Goal: Information Seeking & Learning: Learn about a topic

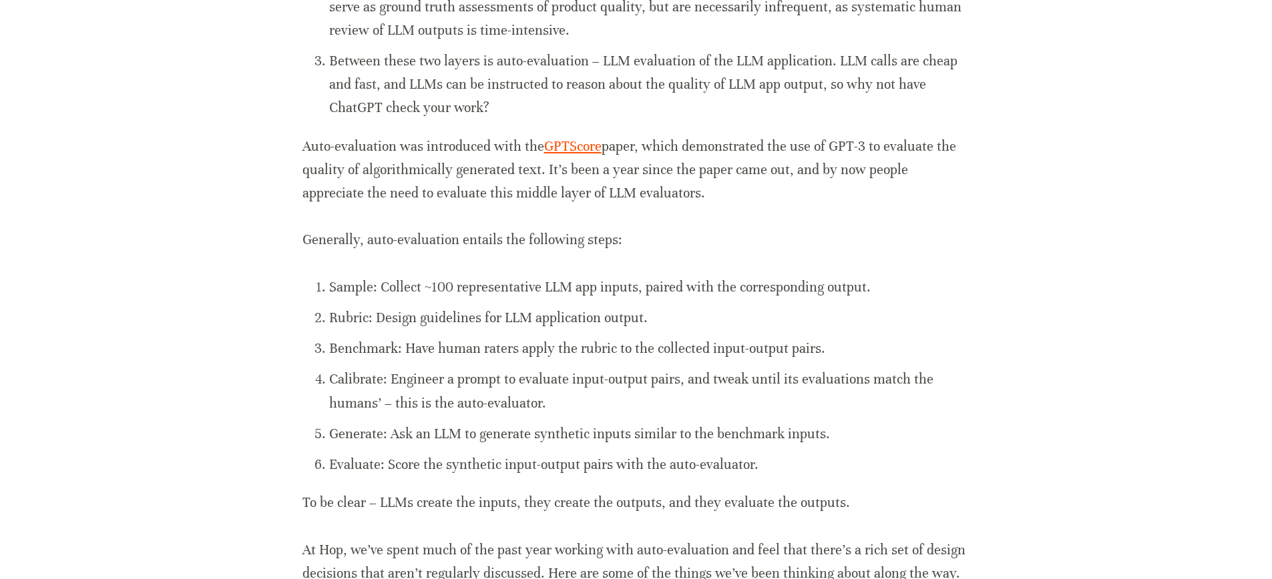
scroll to position [945, 0]
click at [772, 102] on div "LLM applications are easy to prototype. Most of the complexity in a custom chat…" at bounding box center [636, 213] width 668 height 1013
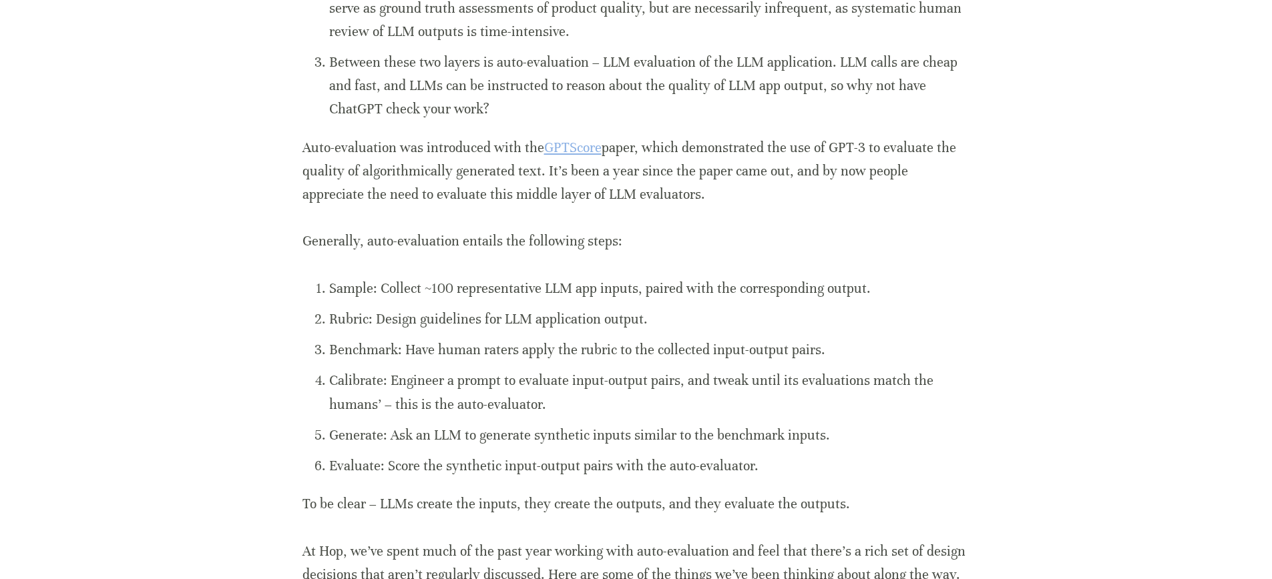
drag, startPoint x: 772, startPoint y: 102, endPoint x: 789, endPoint y: 186, distance: 85.8
click at [786, 182] on div "LLM applications are easy to prototype. Most of the complexity in a custom chat…" at bounding box center [636, 213] width 668 height 1013
click at [789, 186] on div "LLM applications are easy to prototype. Most of the complexity in a custom chat…" at bounding box center [636, 213] width 668 height 1013
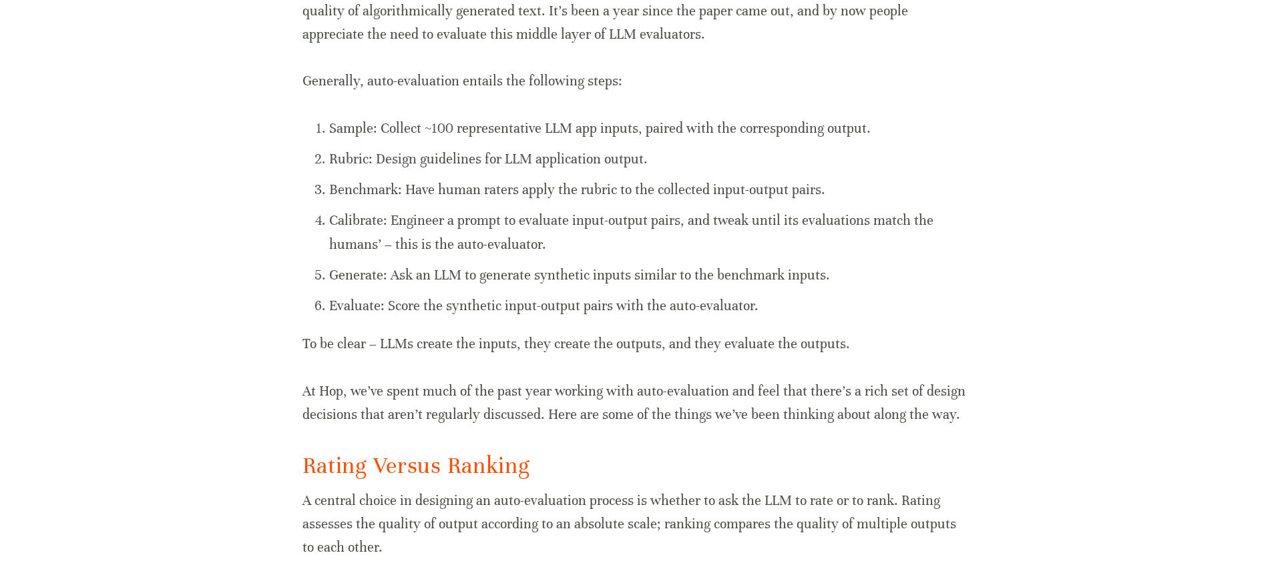
scroll to position [1132, 0]
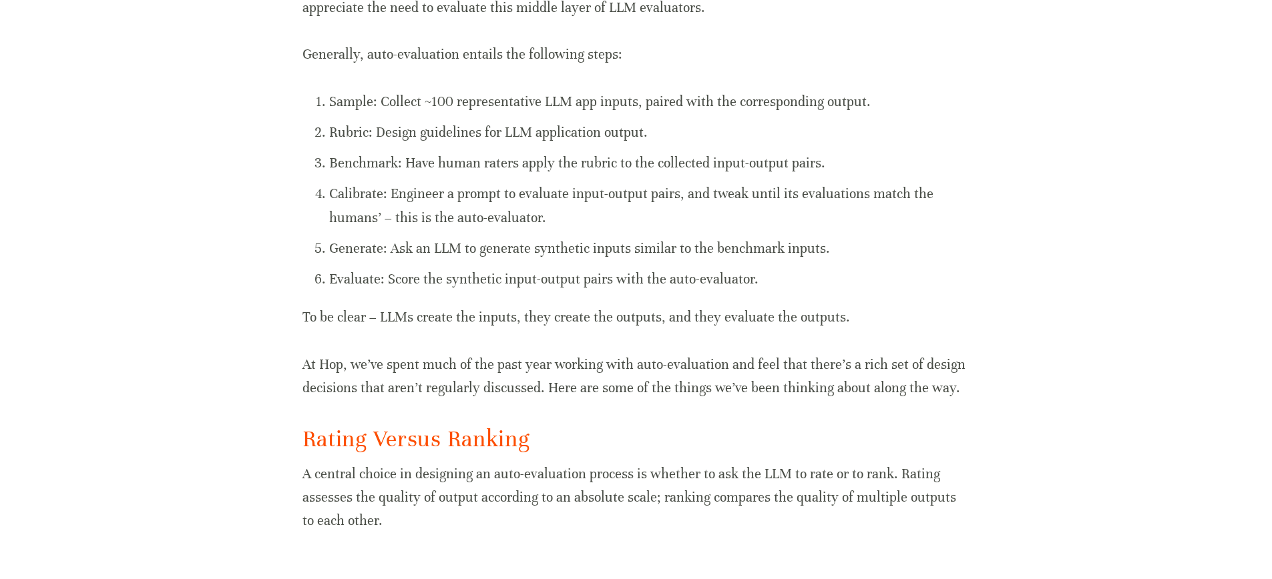
click at [306, 43] on p "Generally, auto-evaluation entails the following steps:" at bounding box center [636, 54] width 668 height 23
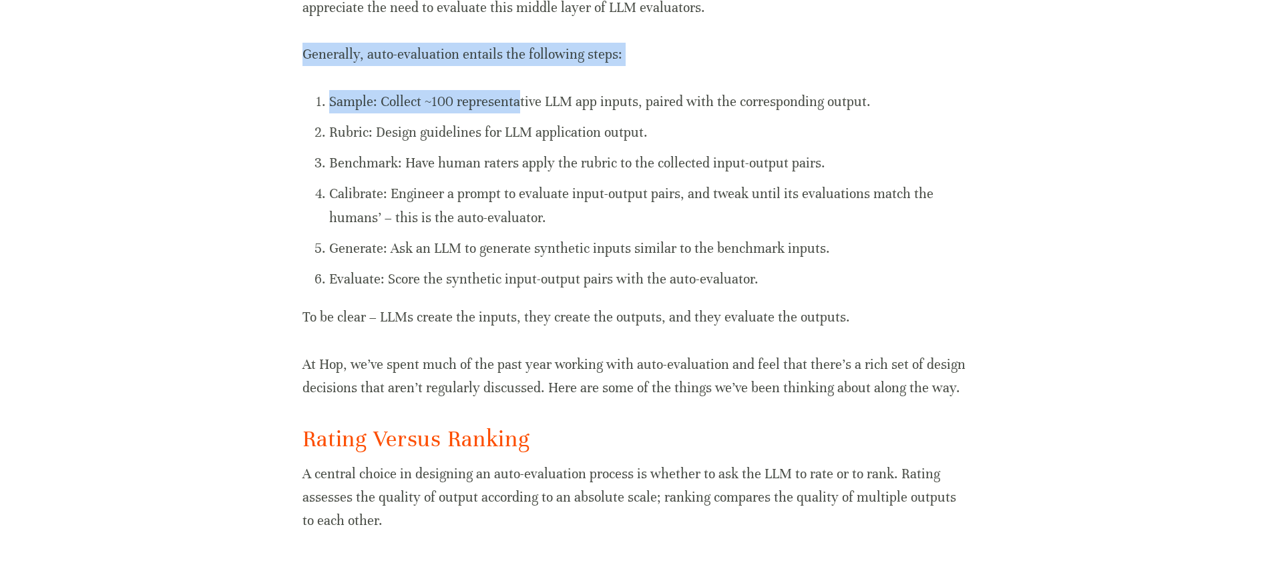
drag, startPoint x: 302, startPoint y: 33, endPoint x: 516, endPoint y: 79, distance: 219.2
click at [516, 79] on div "LLM applications are easy to prototype. Most of the complexity in a custom chat…" at bounding box center [636, 26] width 668 height 1013
click at [516, 90] on p "Sample: Collect ~100 representative LLM app inputs, paired with the correspondi…" at bounding box center [649, 101] width 641 height 23
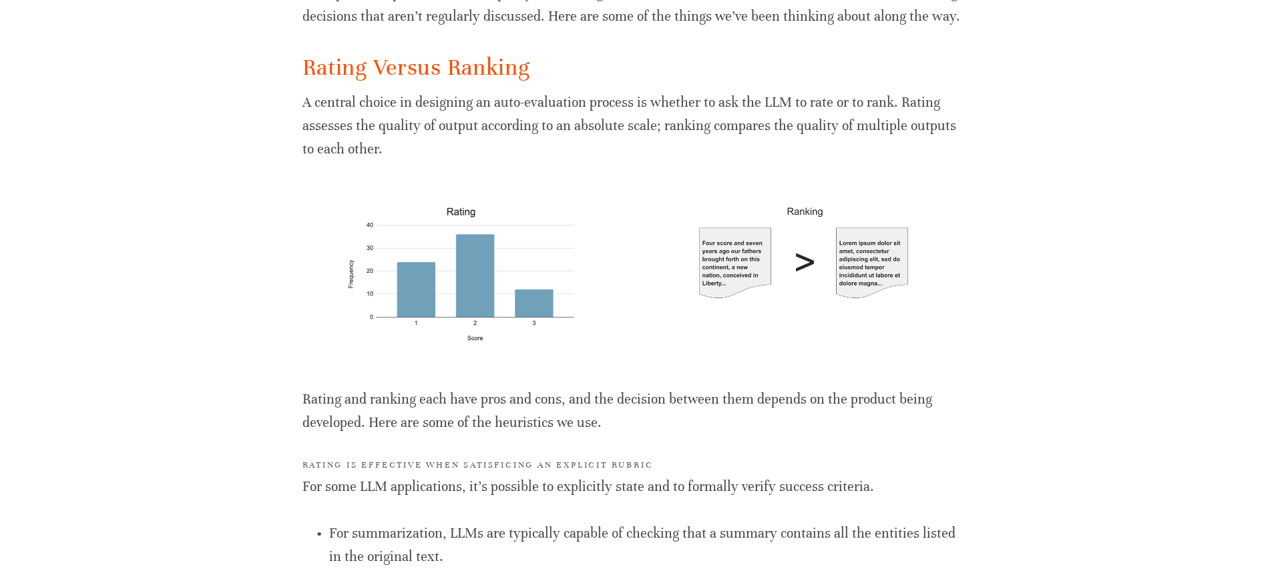
scroll to position [1505, 0]
click at [383, 128] on p "A central choice in designing an auto-evaluation process is whether to ask the …" at bounding box center [636, 124] width 668 height 71
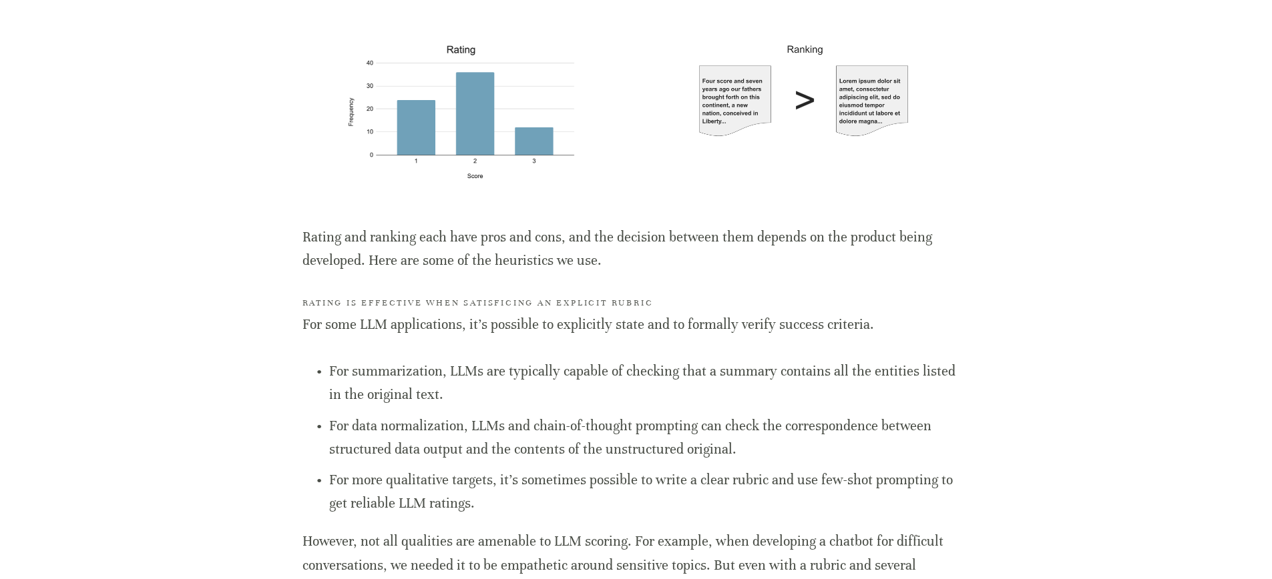
scroll to position [1680, 0]
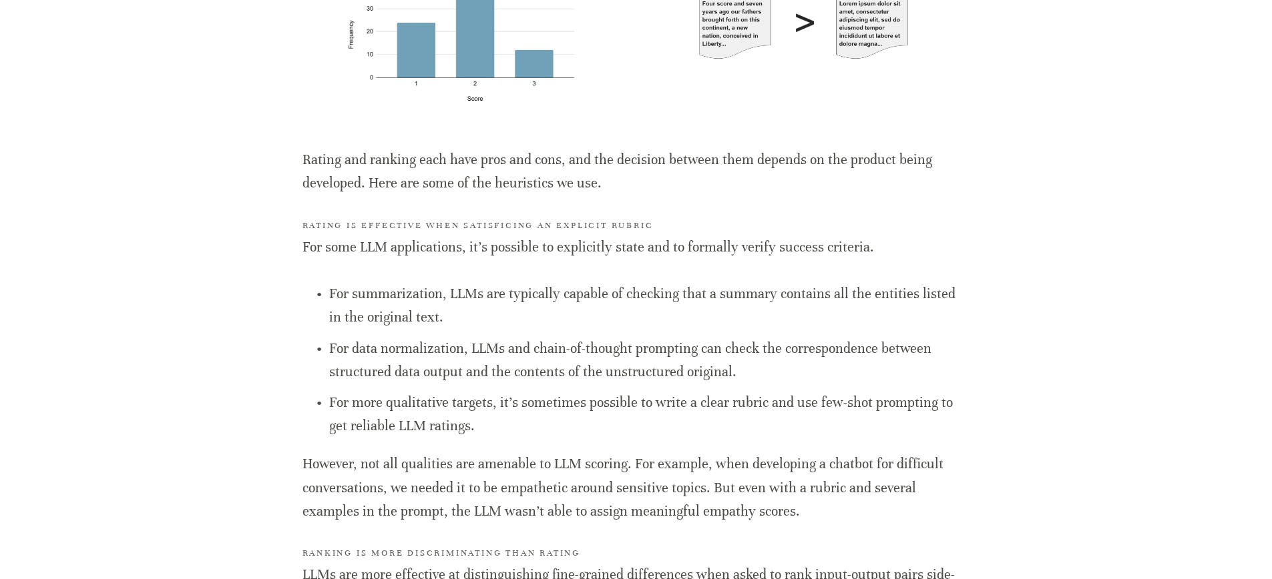
scroll to position [1758, 0]
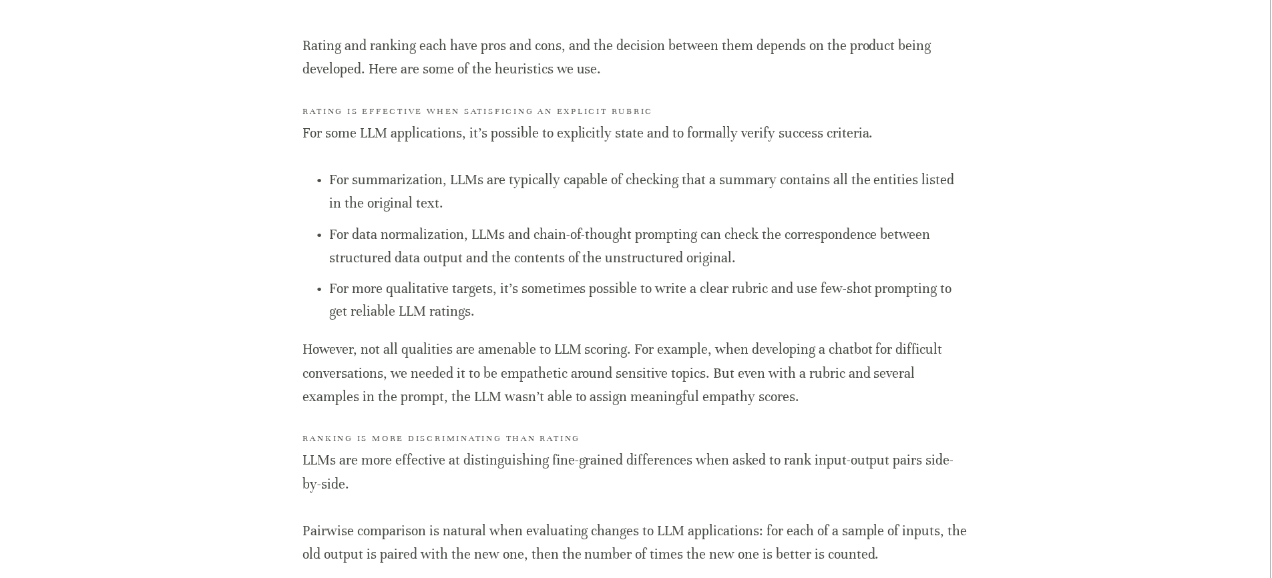
scroll to position [1844, 0]
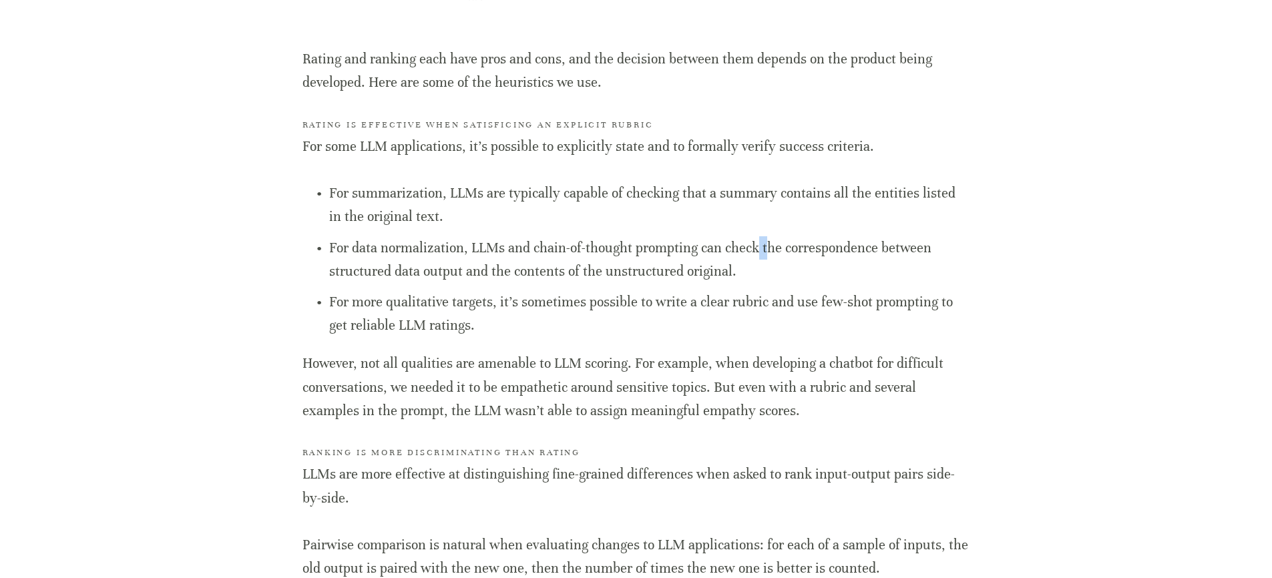
click at [762, 236] on p "For data normalization, LLMs and chain-of-thought prompting can check the corre…" at bounding box center [649, 259] width 641 height 47
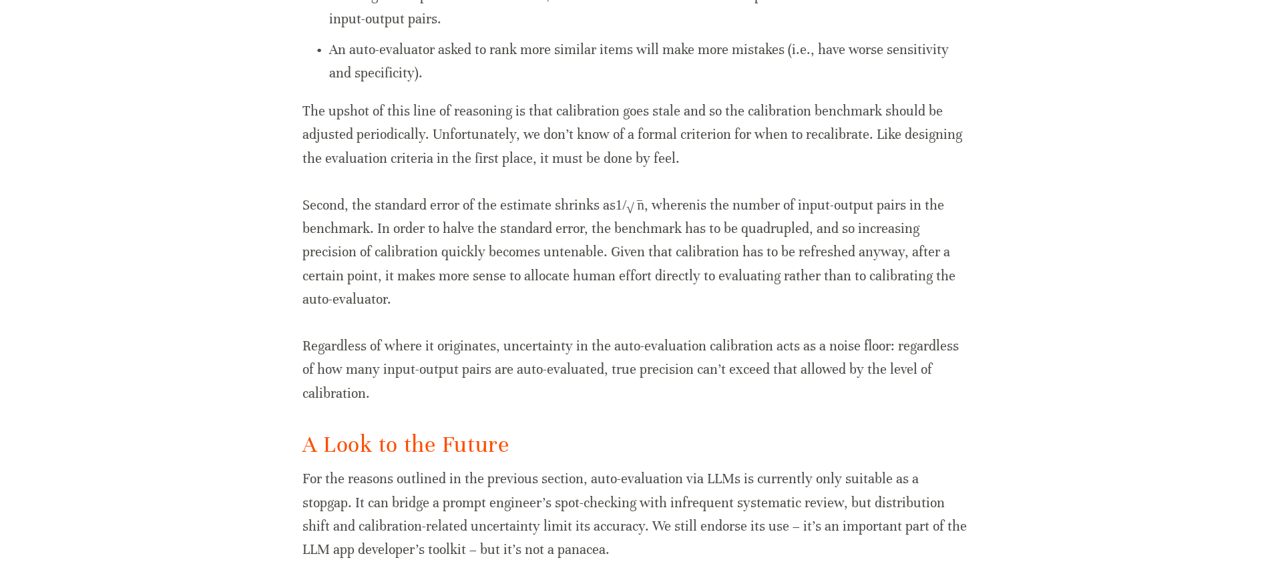
scroll to position [4917, 0]
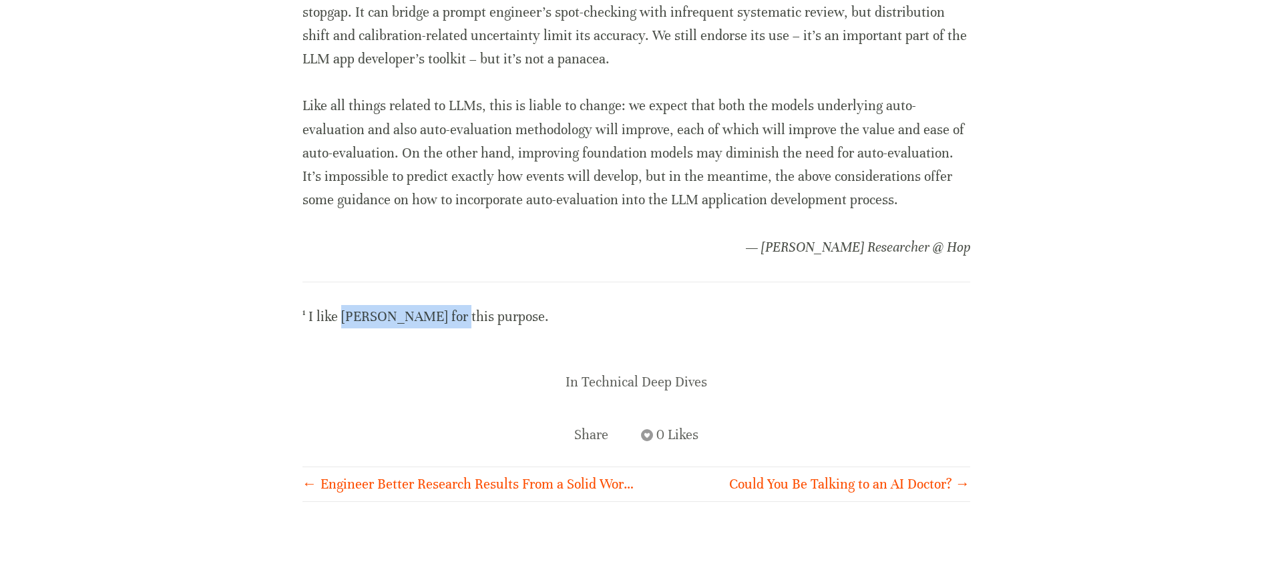
drag, startPoint x: 342, startPoint y: 273, endPoint x: 465, endPoint y: 265, distance: 123.1
click at [465, 305] on p "¹ I like [PERSON_NAME] for this purpose." at bounding box center [636, 316] width 668 height 23
copy p "[PERSON_NAME]"
